Goal: Task Accomplishment & Management: Use online tool/utility

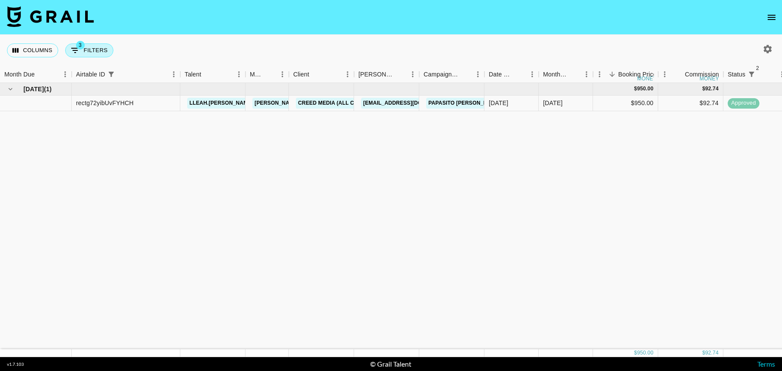
click at [93, 52] on button "3 Filters" at bounding box center [89, 50] width 48 height 14
select select "status"
select select "isNotAnyOf"
select select "status"
select select "isNotAnyOf"
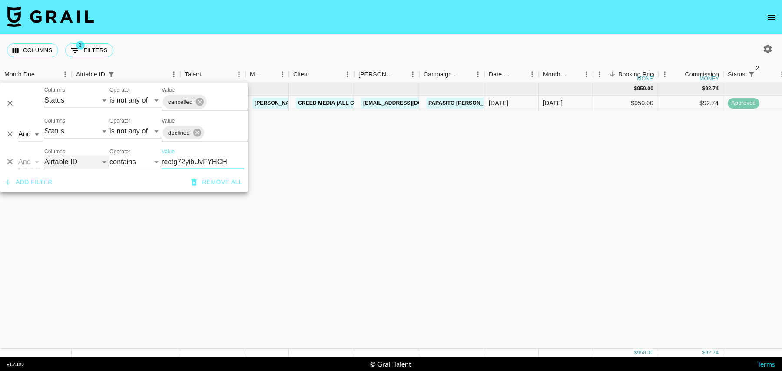
click at [77, 162] on select "Grail Platform ID Airtable ID Talent Manager Client [PERSON_NAME] Campaign (Typ…" at bounding box center [76, 162] width 65 height 14
select select "talentName"
click at [44, 155] on select "Grail Platform ID Airtable ID Talent Manager Client [PERSON_NAME] Campaign (Typ…" at bounding box center [76, 162] width 65 height 14
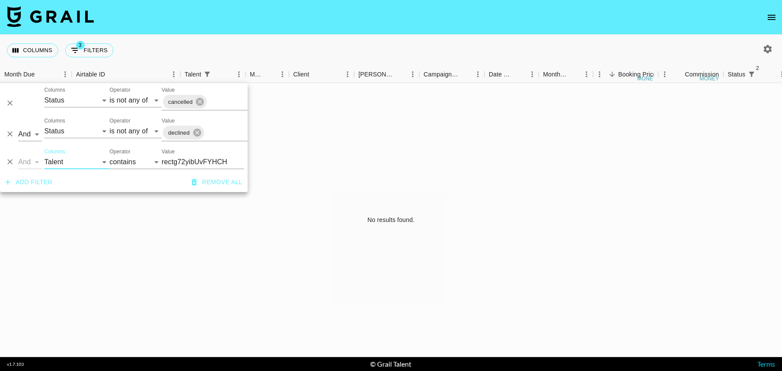
click at [201, 157] on input "rectg72yibUvFYHCH" at bounding box center [203, 162] width 83 height 14
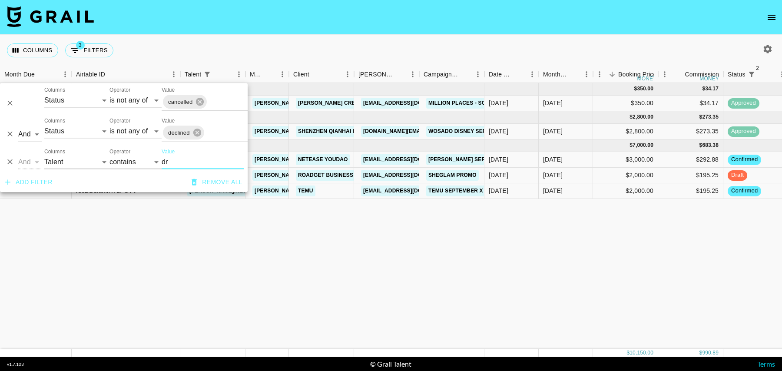
type input "dr"
click at [603, 170] on div "$2,000.00" at bounding box center [625, 176] width 65 height 16
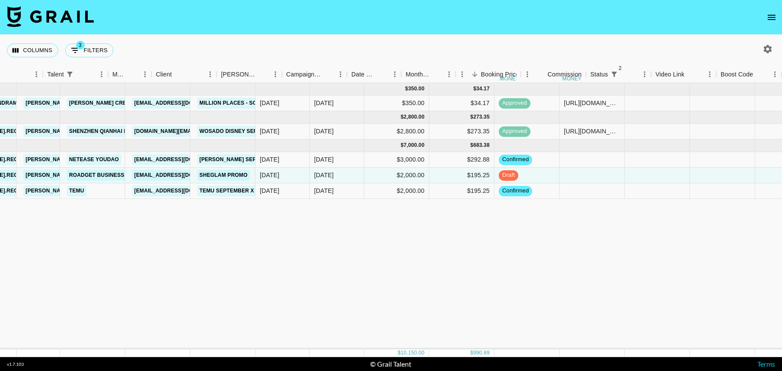
scroll to position [0, 266]
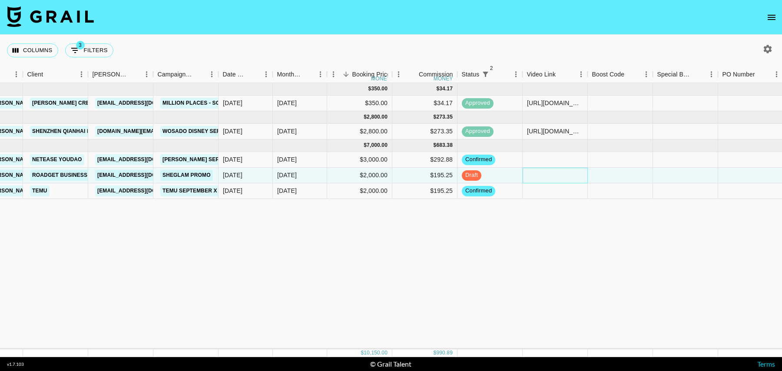
click at [542, 180] on div at bounding box center [555, 176] width 65 height 16
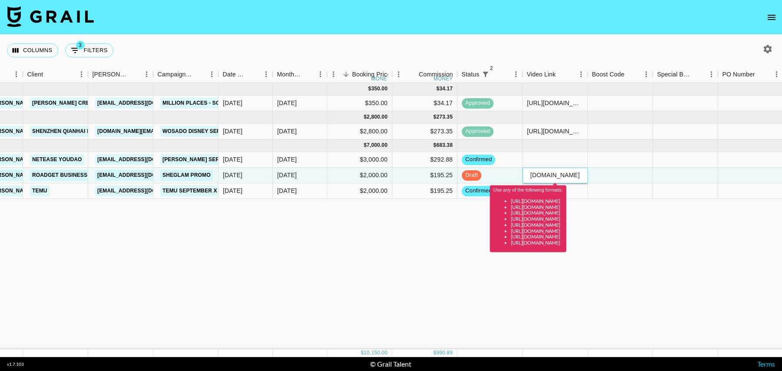
scroll to position [0, 0]
click at [555, 175] on input "[DOMAIN_NAME][URL][PERSON_NAME][DOMAIN_NAME]" at bounding box center [555, 175] width 64 height 7
paste input "[URL][DOMAIN_NAME][PERSON_NAME][DOMAIN_NAME]"
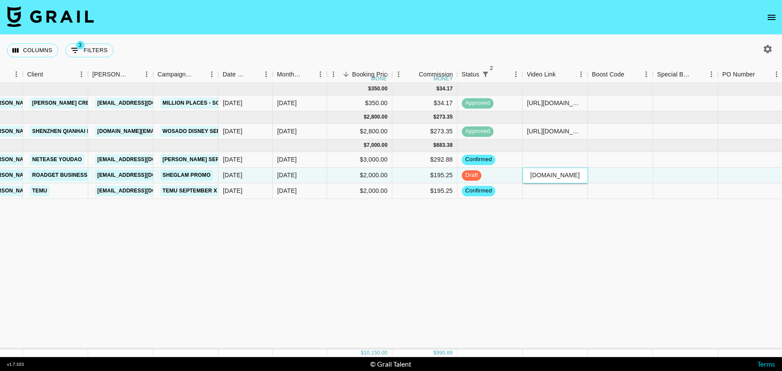
type input "[URL][DOMAIN_NAME][PERSON_NAME][DOMAIN_NAME]"
click at [617, 173] on div at bounding box center [620, 176] width 65 height 16
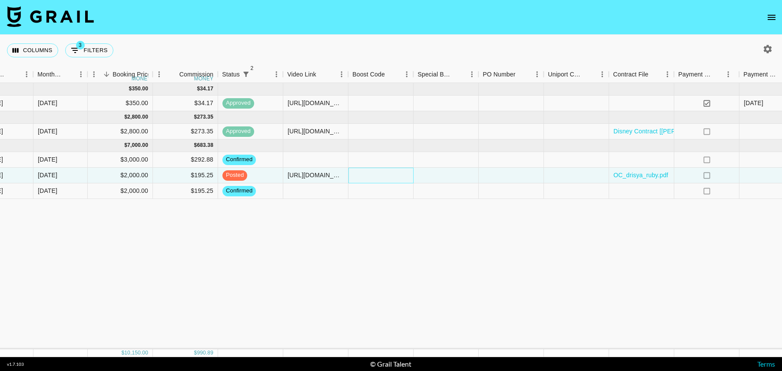
scroll to position [0, 628]
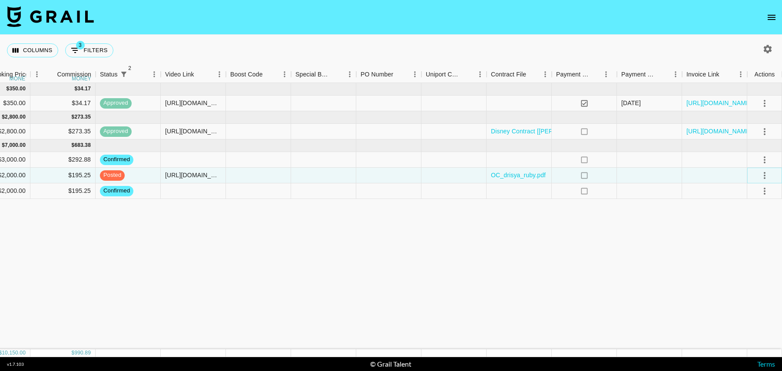
click at [767, 174] on icon "select merge strategy" at bounding box center [765, 175] width 10 height 10
click at [748, 255] on div "Approve" at bounding box center [746, 256] width 27 height 10
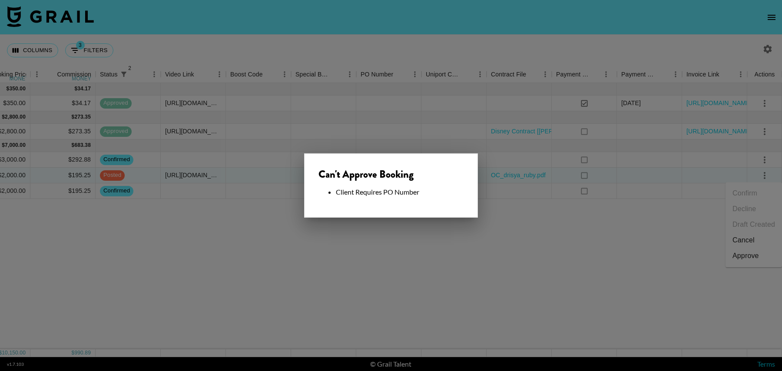
click at [527, 205] on div at bounding box center [391, 185] width 782 height 371
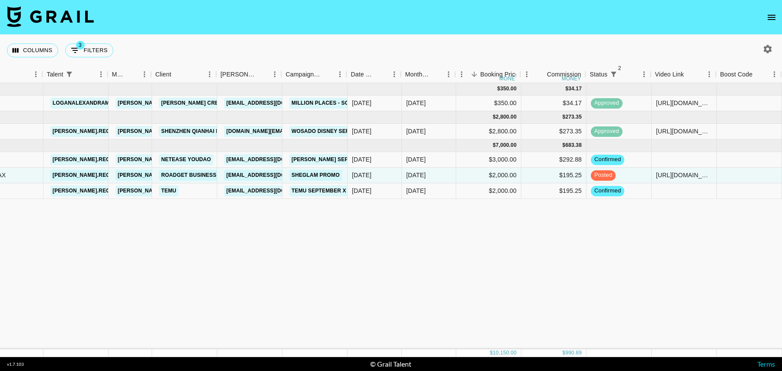
scroll to position [0, 135]
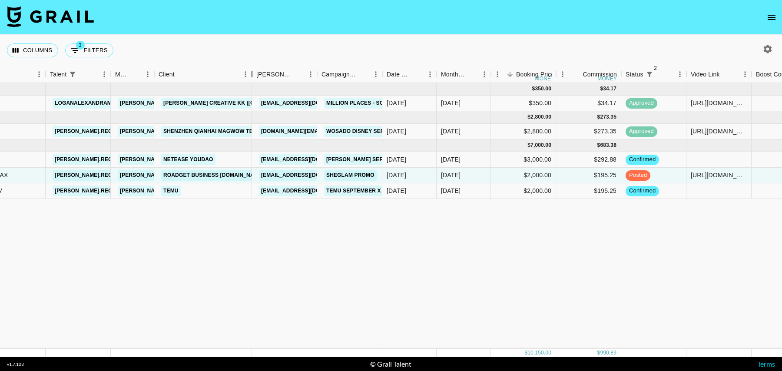
drag, startPoint x: 220, startPoint y: 77, endPoint x: 251, endPoint y: 78, distance: 30.5
click at [252, 78] on div "Client" at bounding box center [252, 74] width 10 height 17
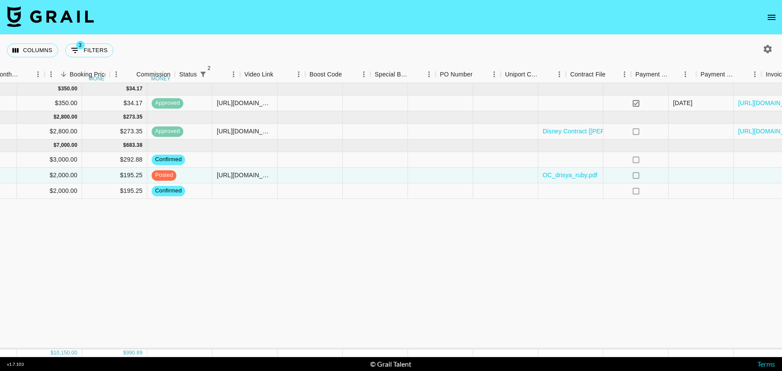
scroll to position [0, 590]
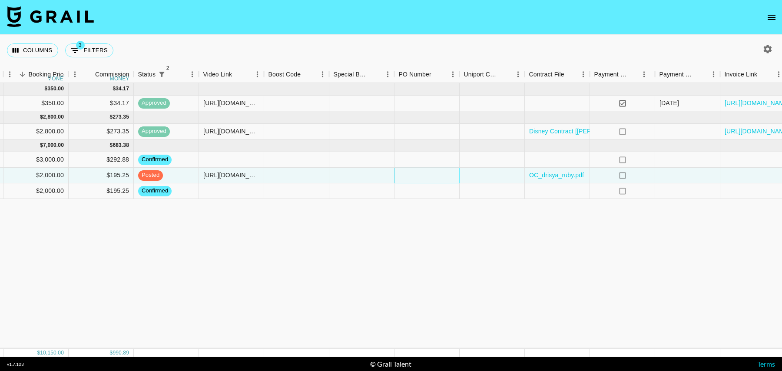
click at [423, 175] on div at bounding box center [427, 176] width 65 height 16
type input "[EMAIL_ADDRESS][DOMAIN_NAME]"
click at [684, 179] on div at bounding box center [687, 176] width 65 height 16
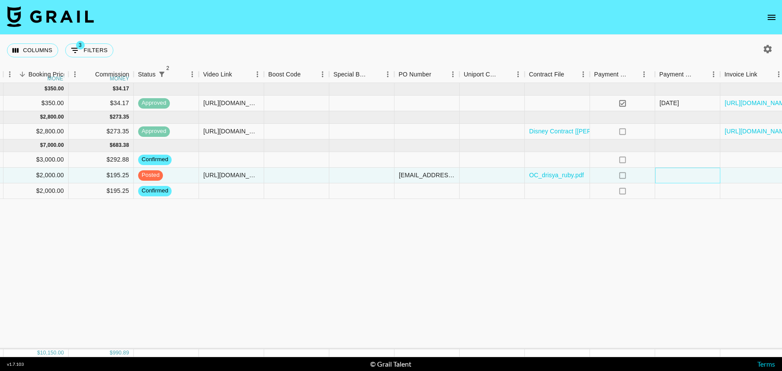
scroll to position [0, 628]
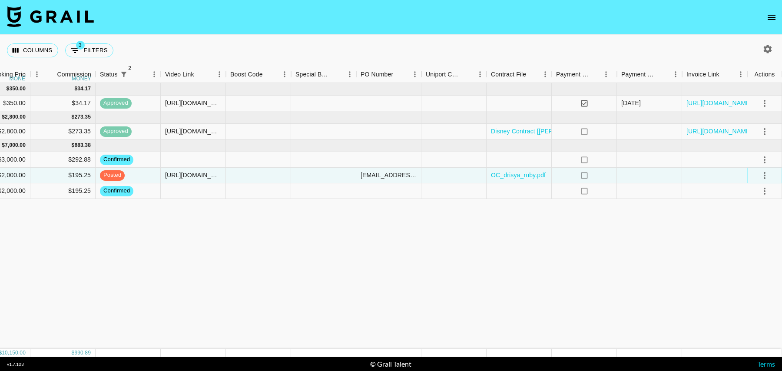
click at [760, 173] on icon "select merge strategy" at bounding box center [765, 175] width 10 height 10
click at [757, 256] on div "Approve" at bounding box center [746, 256] width 27 height 10
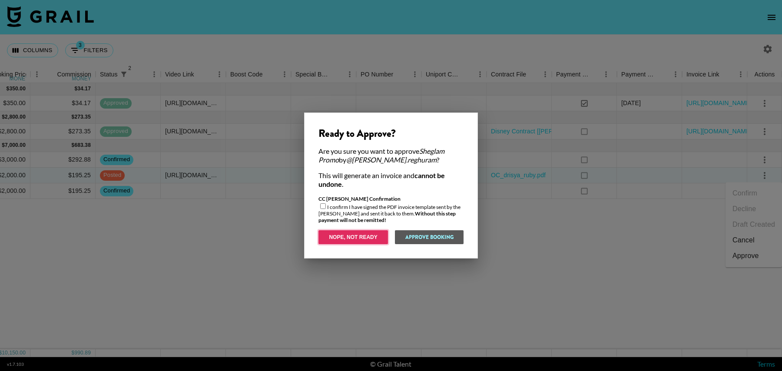
click at [347, 233] on button "Nope, Not Ready" at bounding box center [354, 237] width 70 height 14
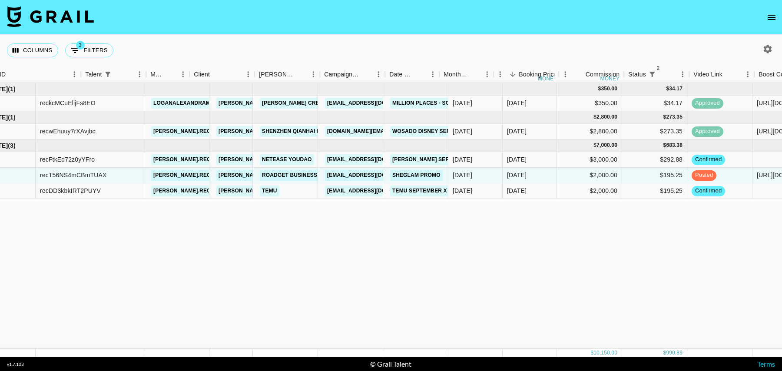
scroll to position [0, 26]
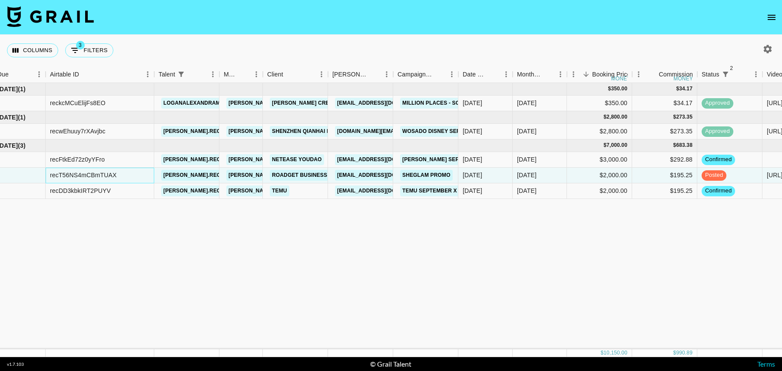
click at [65, 175] on div "recT56NS4mCBmTUAX" at bounding box center [83, 175] width 67 height 9
copy div "recT56NS4mCBmTUAX"
click at [578, 173] on div "$2,000.00" at bounding box center [599, 176] width 65 height 16
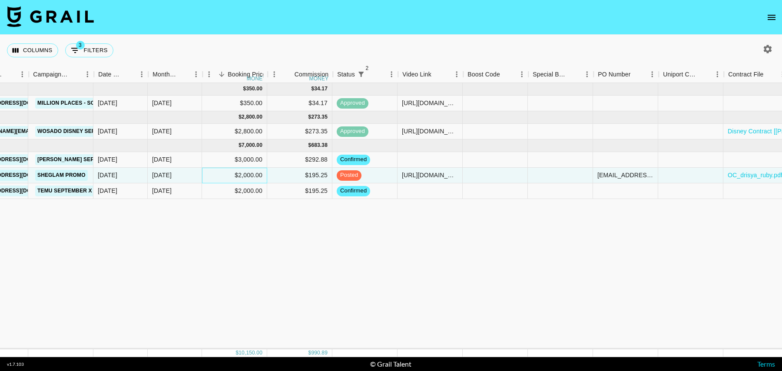
scroll to position [0, 403]
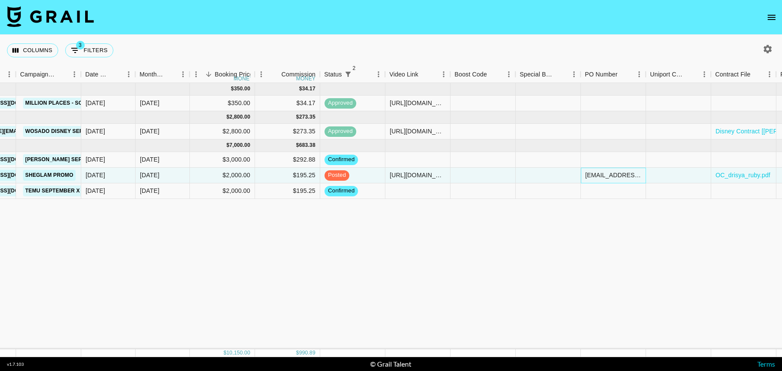
click at [601, 175] on div "[EMAIL_ADDRESS][DOMAIN_NAME]" at bounding box center [613, 175] width 56 height 9
click at [572, 168] on div at bounding box center [548, 176] width 65 height 16
click at [97, 49] on button "3 Filters" at bounding box center [89, 50] width 48 height 14
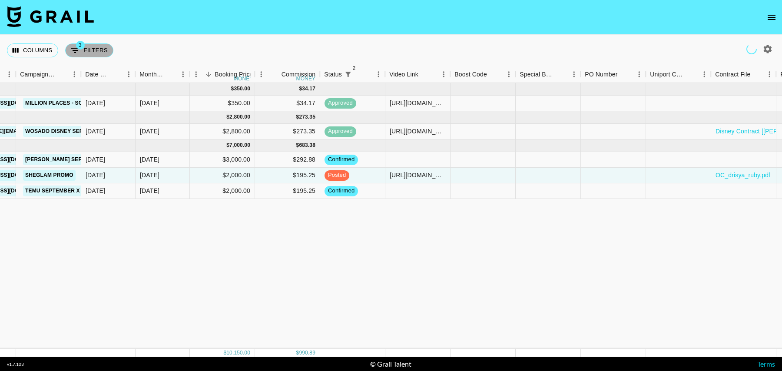
select select "status"
select select "isNotAnyOf"
select select "status"
select select "isNotAnyOf"
select select "talentName"
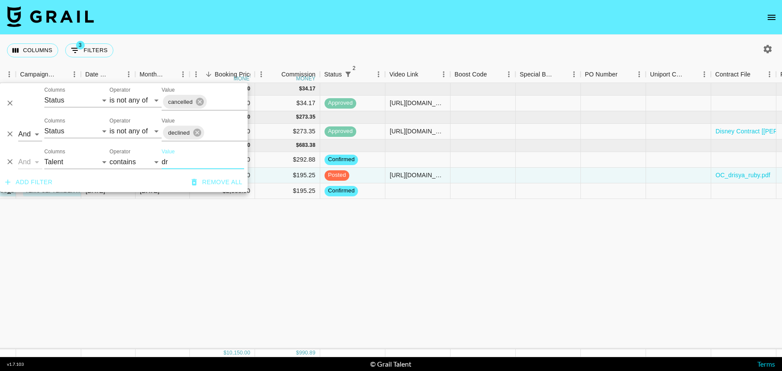
drag, startPoint x: 183, startPoint y: 160, endPoint x: 149, endPoint y: 160, distance: 34.3
click at [149, 160] on div "And Or Columns Grail Platform ID Airtable ID Talent Manager Client [PERSON_NAME…" at bounding box center [124, 159] width 248 height 28
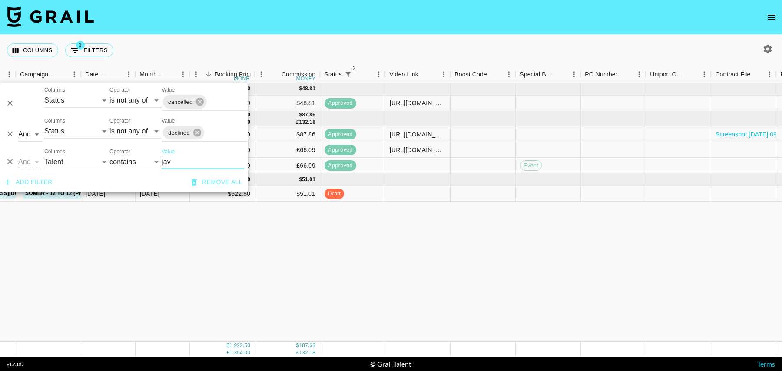
type input "jav"
click at [404, 196] on div at bounding box center [418, 194] width 65 height 16
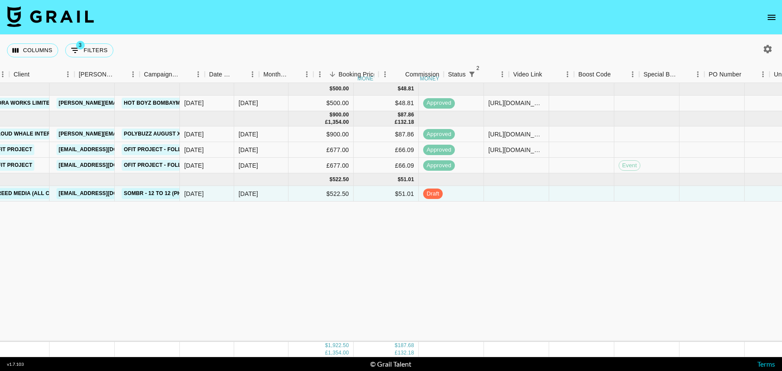
scroll to position [0, 318]
